Goal: Task Accomplishment & Management: Manage account settings

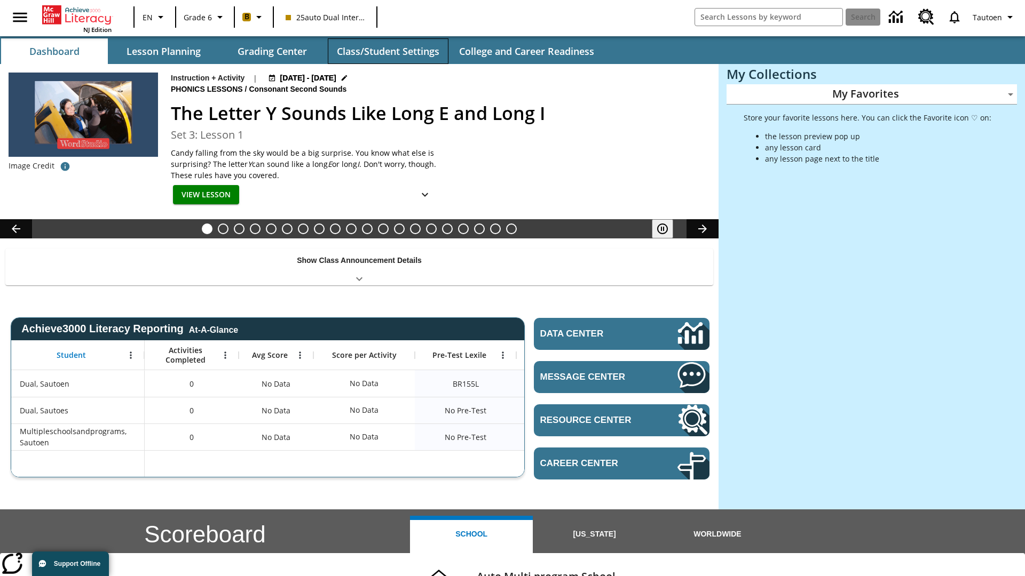
click at [388, 51] on button "Class/Student Settings" at bounding box center [388, 51] width 121 height 26
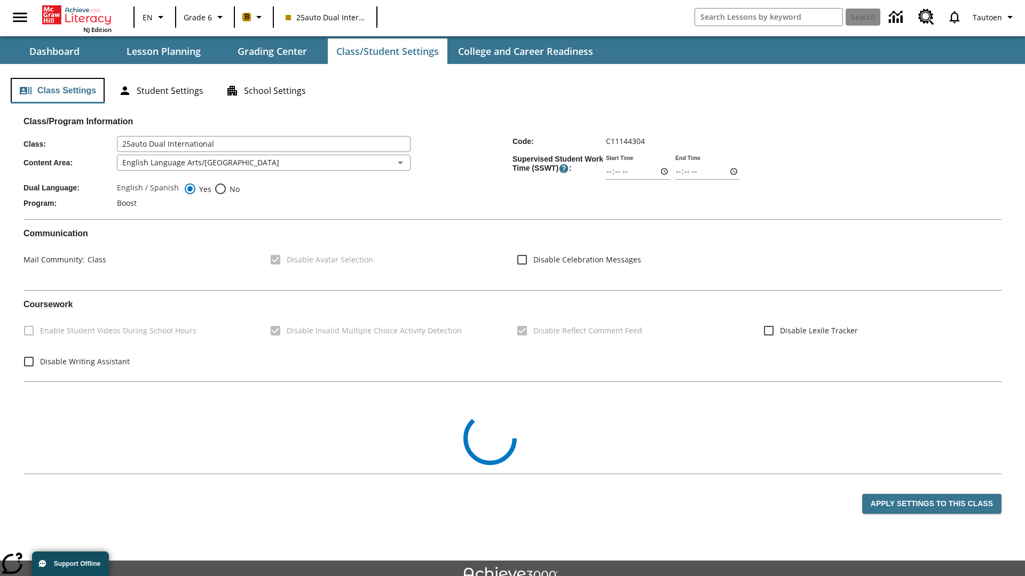
click at [58, 91] on button "Class Settings" at bounding box center [58, 91] width 94 height 26
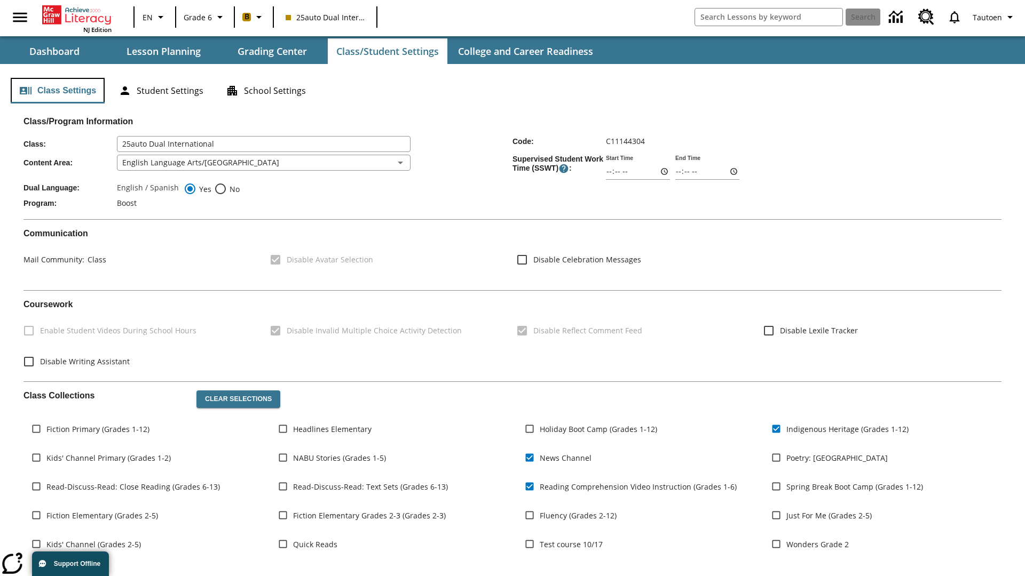
click at [58, 91] on button "Class Settings" at bounding box center [58, 91] width 94 height 26
click at [227, 189] on span "No" at bounding box center [233, 189] width 13 height 11
click at [227, 189] on input "No" at bounding box center [220, 189] width 13 height 13
radio input "true"
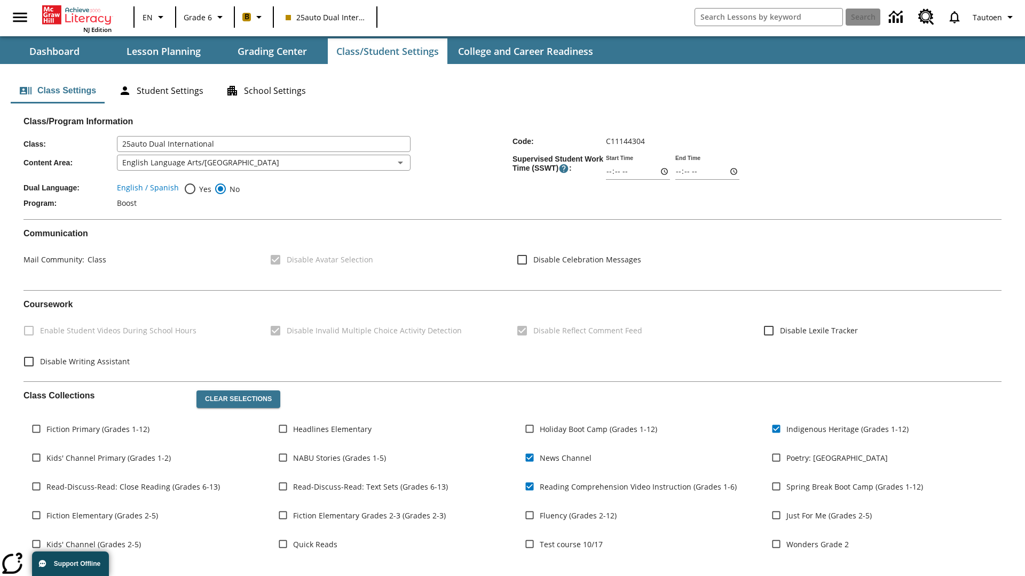
scroll to position [156, 0]
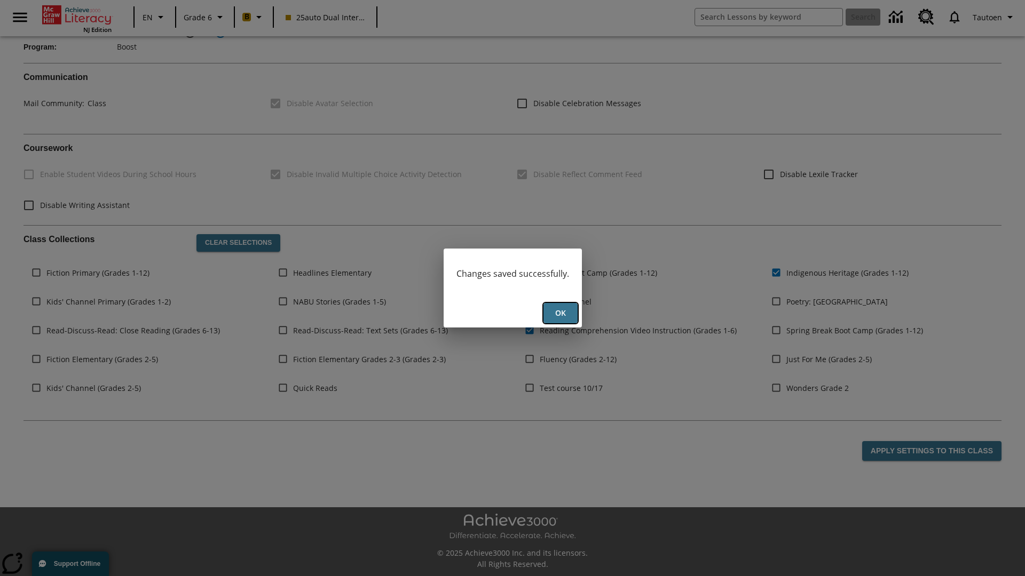
click at [560, 313] on button "Ok" at bounding box center [560, 313] width 34 height 21
